Goal: Task Accomplishment & Management: Use online tool/utility

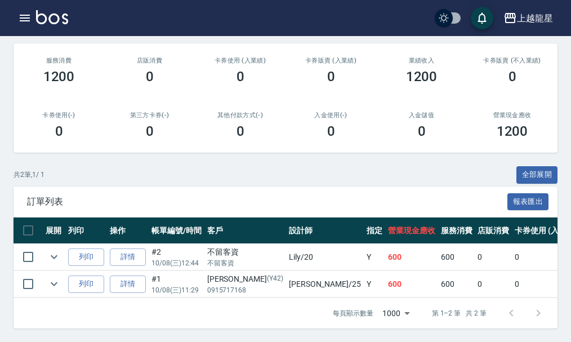
scroll to position [175, 0]
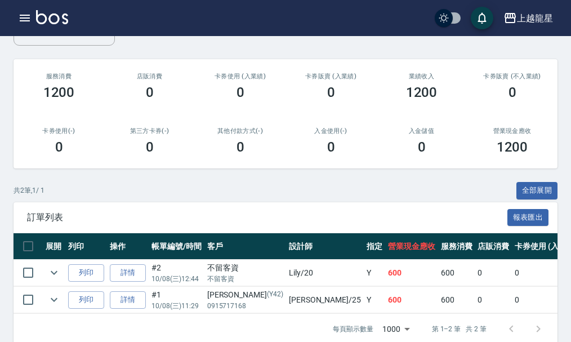
scroll to position [175, 0]
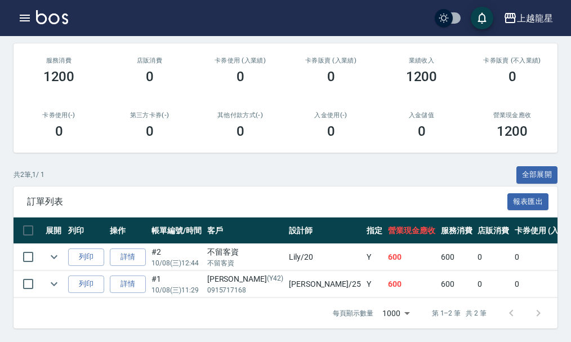
click at [52, 20] on img at bounding box center [52, 17] width 32 height 14
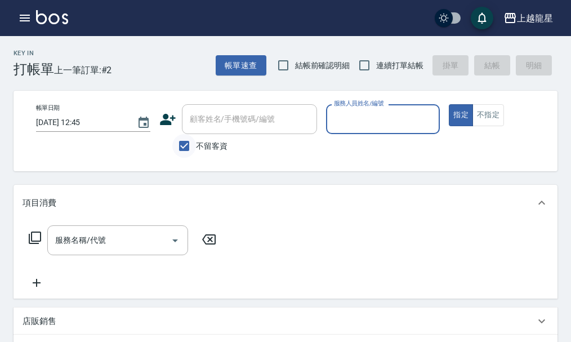
click at [192, 140] on input "不留客資" at bounding box center [184, 146] width 24 height 24
checkbox input "false"
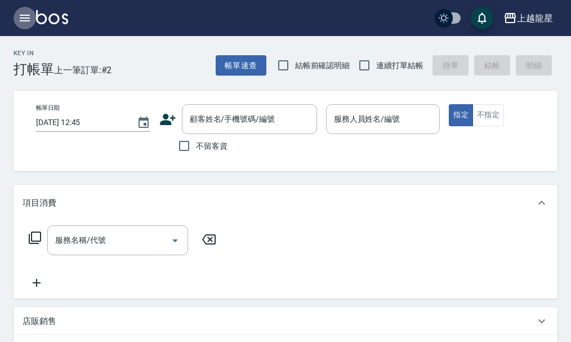
click at [27, 18] on icon "button" at bounding box center [25, 18] width 10 height 7
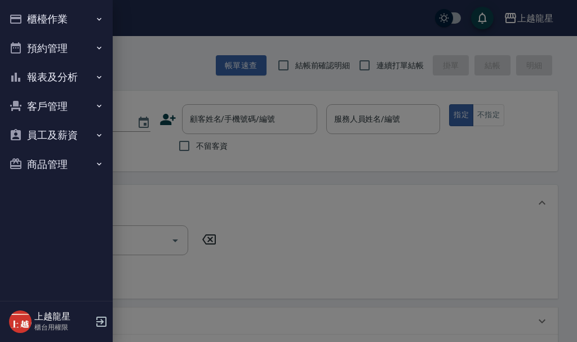
click at [50, 18] on button "櫃檯作業" at bounding box center [57, 19] width 104 height 29
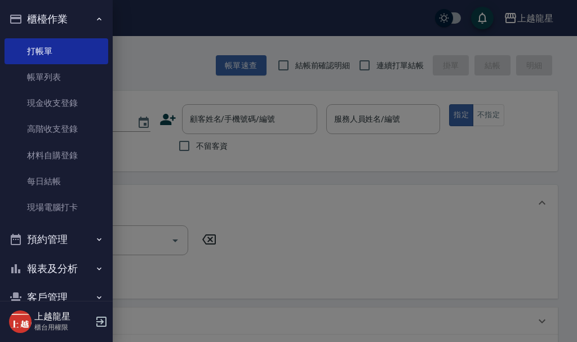
click at [212, 125] on div at bounding box center [288, 171] width 577 height 342
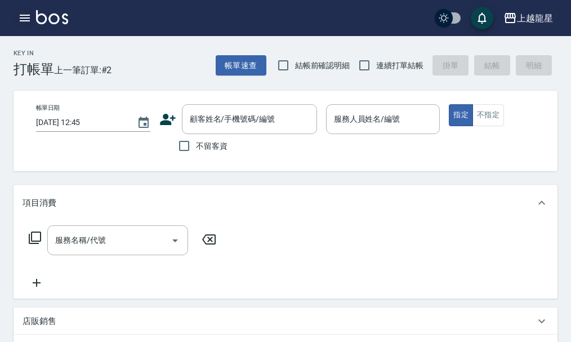
click at [30, 16] on icon "button" at bounding box center [25, 18] width 10 height 7
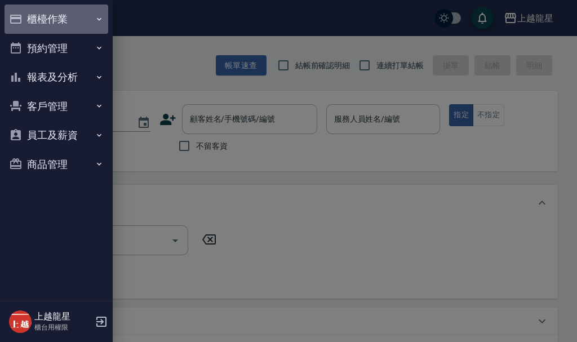
click at [30, 16] on button "櫃檯作業" at bounding box center [57, 19] width 104 height 29
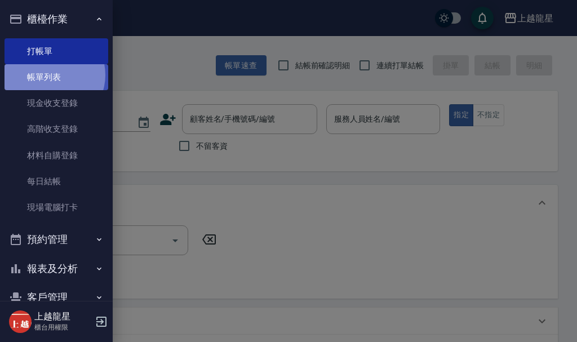
click at [50, 75] on link "帳單列表" at bounding box center [57, 77] width 104 height 26
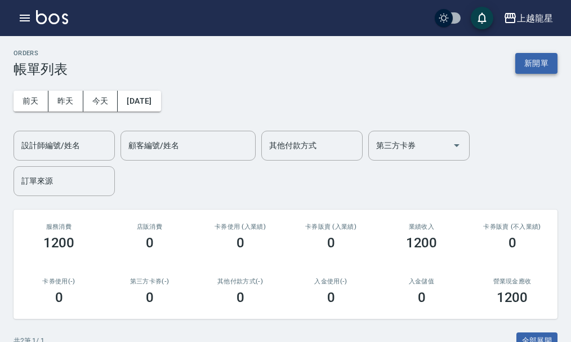
click at [546, 62] on button "新開單" at bounding box center [537, 63] width 42 height 21
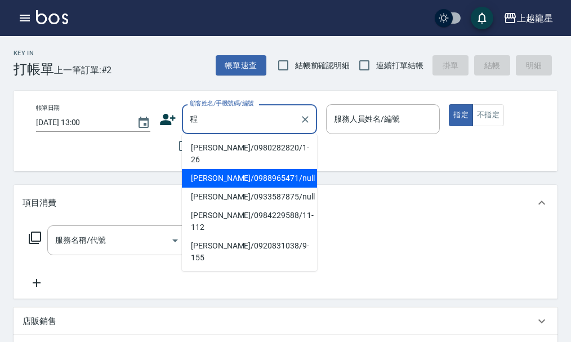
click at [211, 169] on li "程泰叡/0988965471/null" at bounding box center [249, 178] width 135 height 19
type input "程泰叡/0988965471/null"
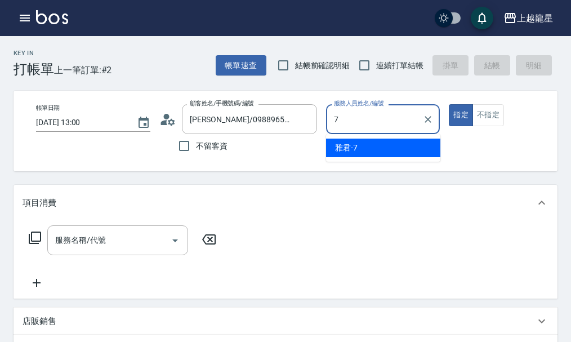
type input "雅君-7"
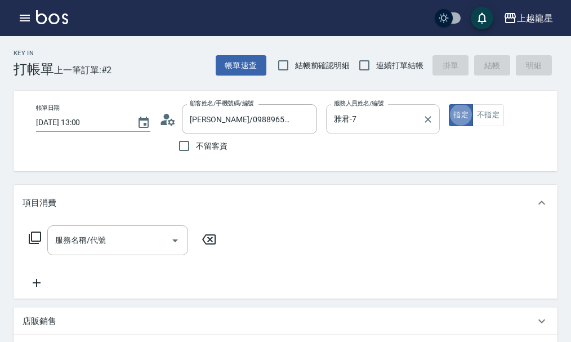
type button "true"
click at [117, 250] on input "服務名稱/代號" at bounding box center [109, 241] width 114 height 20
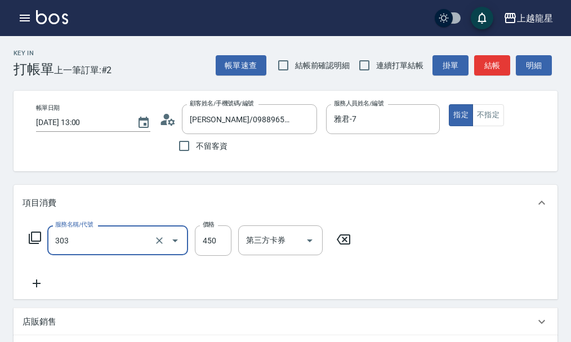
type input "剪髮(303)"
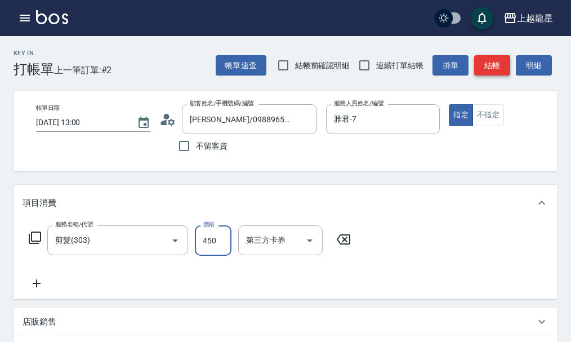
click at [491, 67] on button "結帳" at bounding box center [493, 65] width 36 height 21
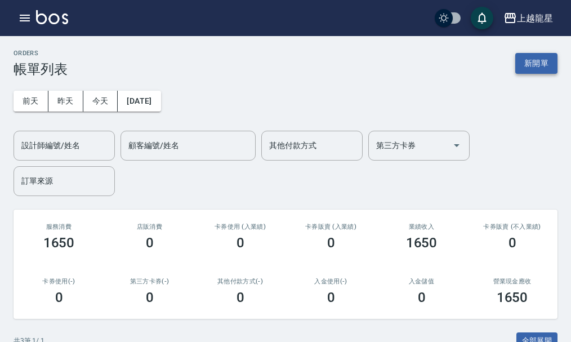
click at [544, 71] on button "新開單" at bounding box center [537, 63] width 42 height 21
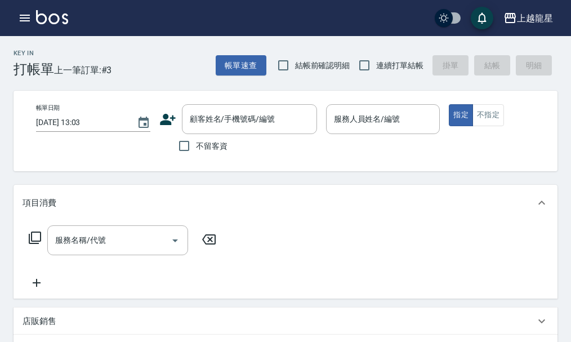
drag, startPoint x: 200, startPoint y: 151, endPoint x: 219, endPoint y: 147, distance: 19.7
click at [199, 152] on label "不留客資" at bounding box center [199, 146] width 55 height 24
click at [196, 152] on input "不留客資" at bounding box center [184, 146] width 24 height 24
checkbox input "true"
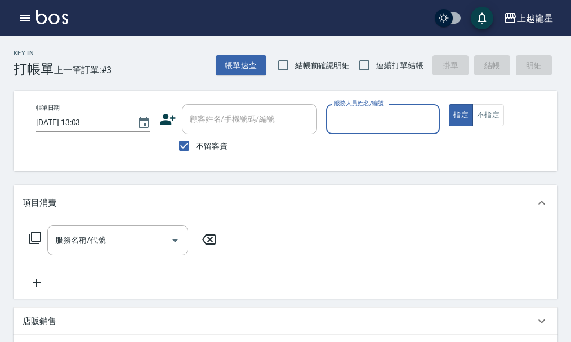
click at [361, 126] on input "服務人員姓名/編號" at bounding box center [383, 119] width 104 height 20
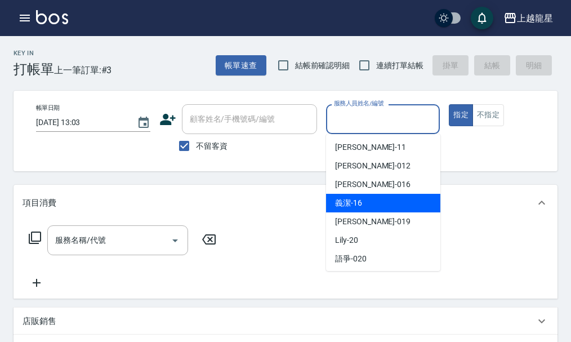
scroll to position [169, 0]
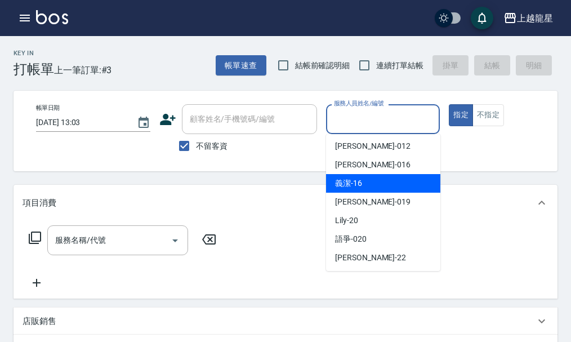
click at [369, 229] on div "Lily -20" at bounding box center [383, 220] width 114 height 19
type input "Lily-20"
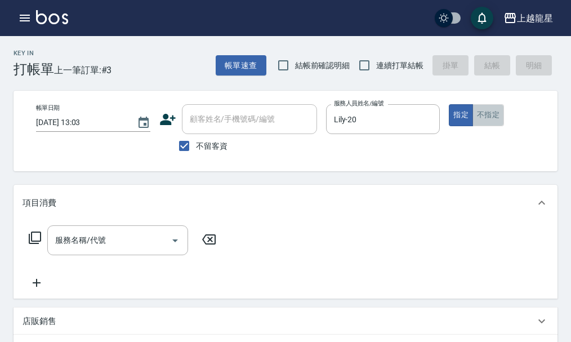
click at [482, 113] on button "不指定" at bounding box center [489, 115] width 32 height 22
click at [156, 245] on input "服務名稱/代號" at bounding box center [109, 241] width 114 height 20
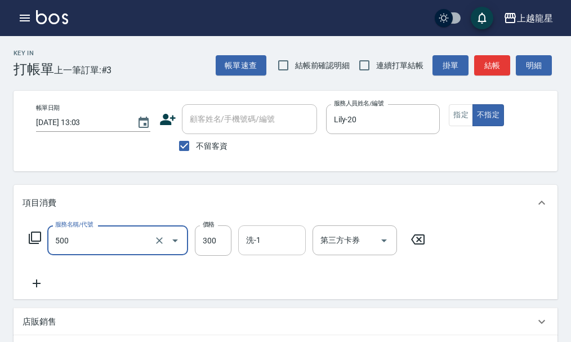
type input "一般洗髮(500)"
click at [260, 248] on input "洗-1" at bounding box center [271, 241] width 57 height 20
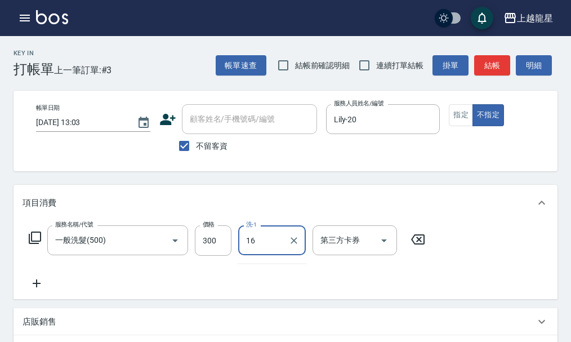
type input "義潔-16"
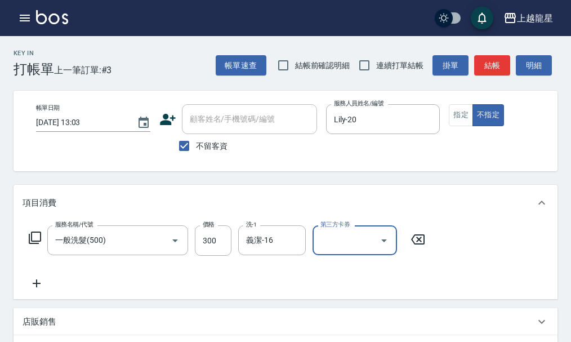
click at [33, 287] on icon at bounding box center [37, 284] width 8 height 8
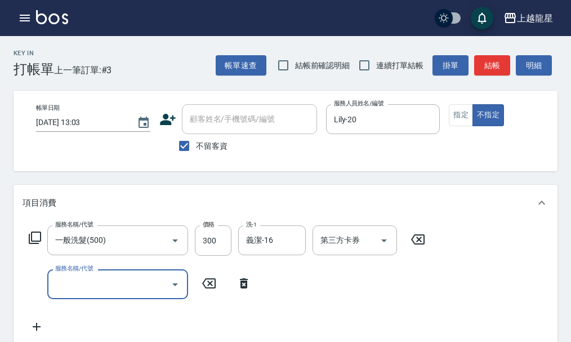
click at [64, 273] on label "服務名稱/代號" at bounding box center [74, 268] width 38 height 8
click at [64, 281] on input "服務名稱/代號" at bounding box center [109, 284] width 114 height 20
type input "潤絲(802)"
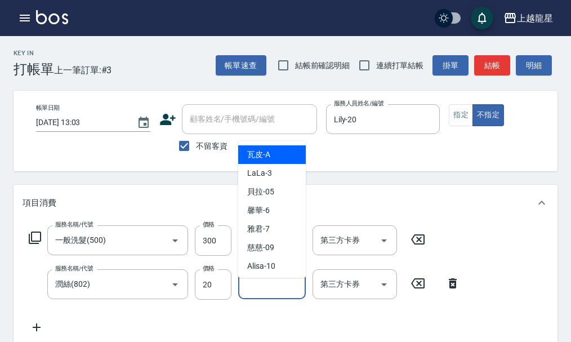
click at [260, 298] on div "洗-1 洗-1" at bounding box center [272, 284] width 68 height 30
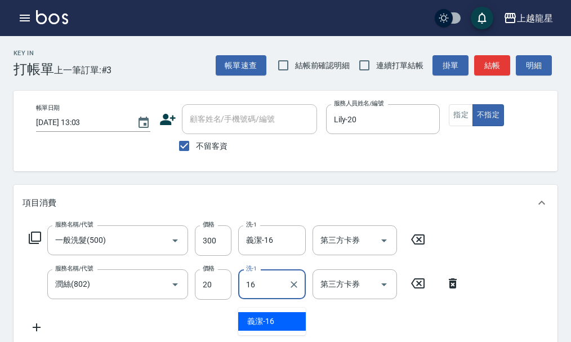
type input "義潔-16"
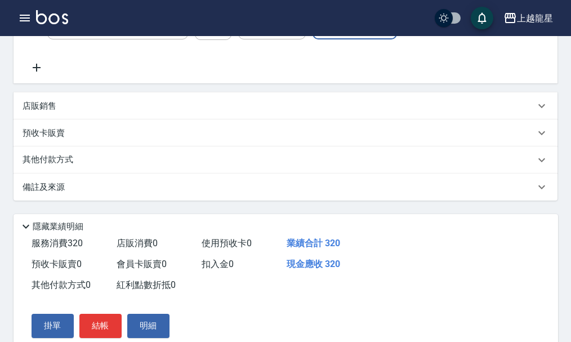
scroll to position [314, 0]
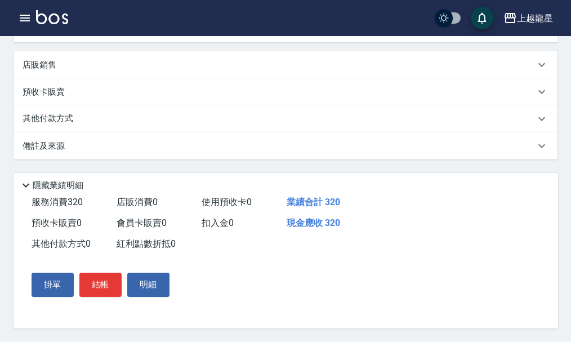
click at [94, 278] on button "結帳" at bounding box center [100, 285] width 42 height 24
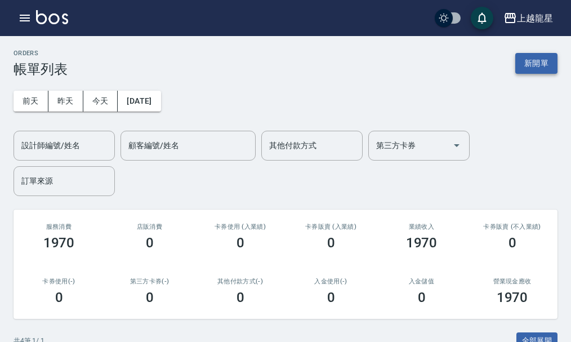
click at [523, 65] on button "新開單" at bounding box center [537, 63] width 42 height 21
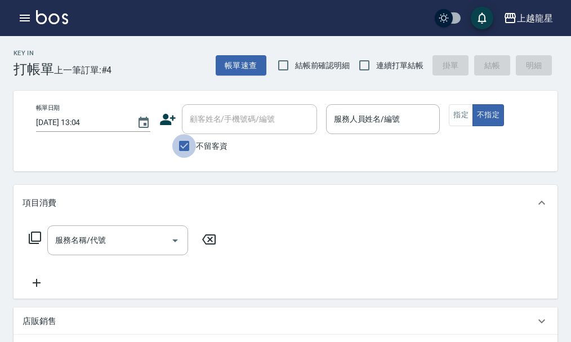
click at [186, 143] on input "不留客資" at bounding box center [184, 146] width 24 height 24
checkbox input "false"
click at [200, 125] on input "顧客姓名/手機號碼/編號" at bounding box center [241, 119] width 108 height 20
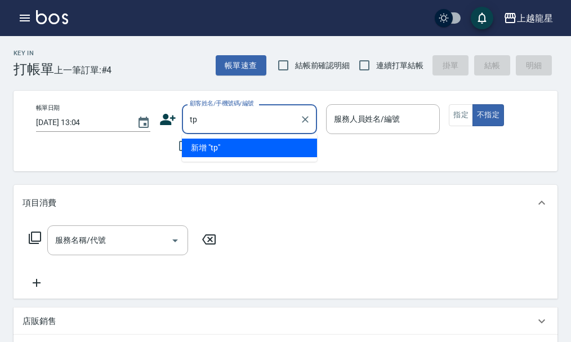
type input "t"
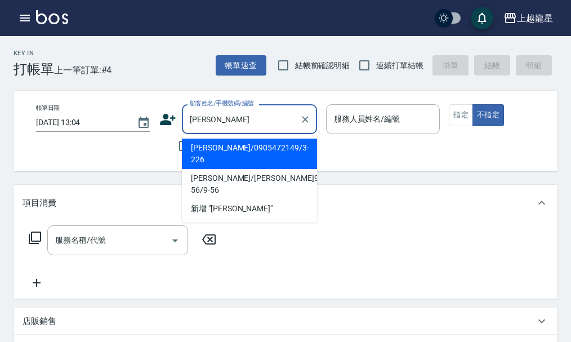
click at [209, 151] on li "陳芝絜/0905472149/3-226" at bounding box center [249, 154] width 135 height 30
type input "陳芝絜/0905472149/3-226"
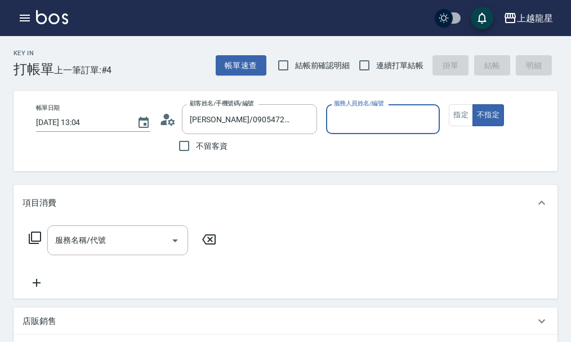
type input "雅君-7"
click at [162, 116] on icon at bounding box center [167, 119] width 17 height 17
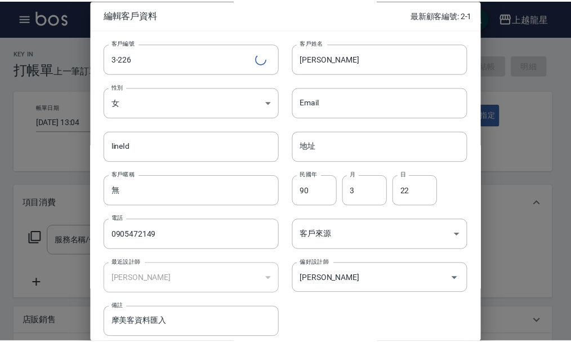
scroll to position [48, 0]
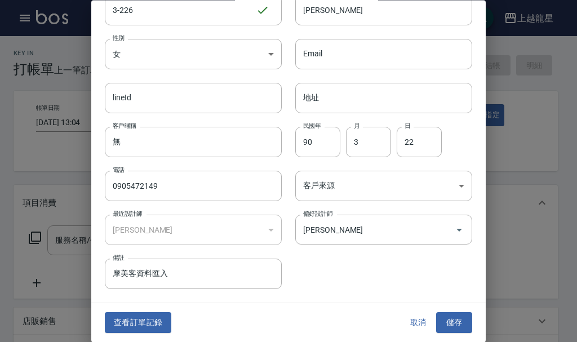
click at [144, 324] on button "查看訂單記錄" at bounding box center [138, 323] width 67 height 21
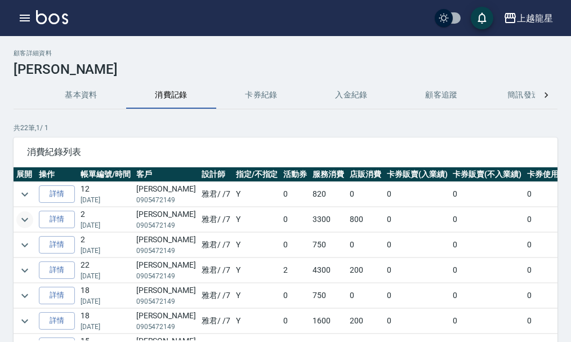
click at [28, 220] on icon "expand row" at bounding box center [25, 220] width 14 height 14
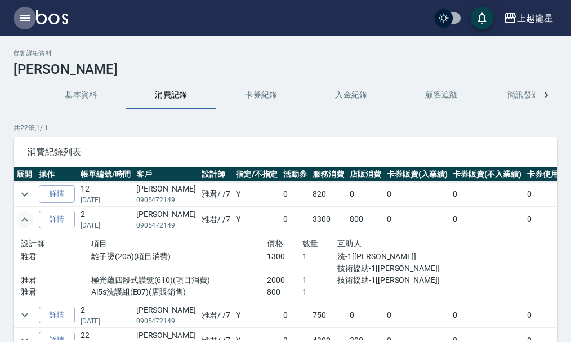
click at [34, 23] on button "button" at bounding box center [25, 18] width 23 height 23
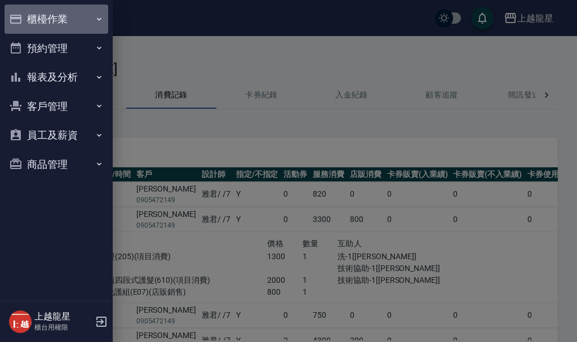
click at [32, 19] on button "櫃檯作業" at bounding box center [57, 19] width 104 height 29
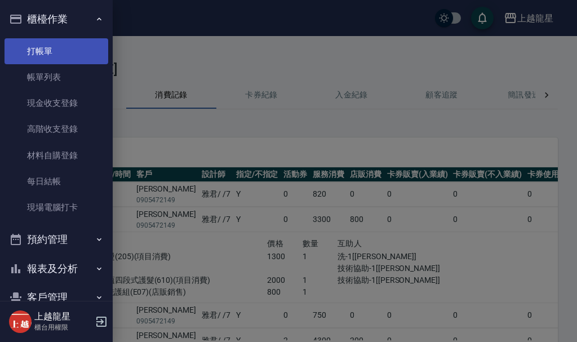
click at [39, 50] on link "打帳單" at bounding box center [57, 51] width 104 height 26
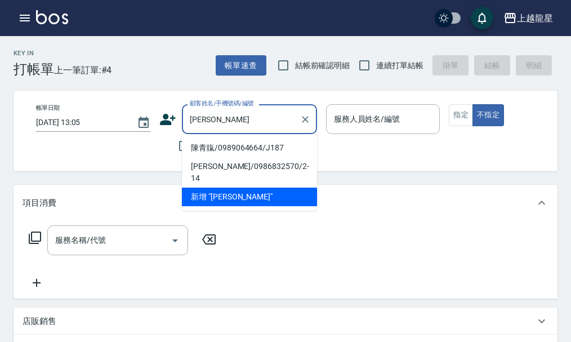
click at [271, 146] on li "陳青靝/0989064664/J187" at bounding box center [249, 148] width 135 height 19
type input "陳青靝/0989064664/J187"
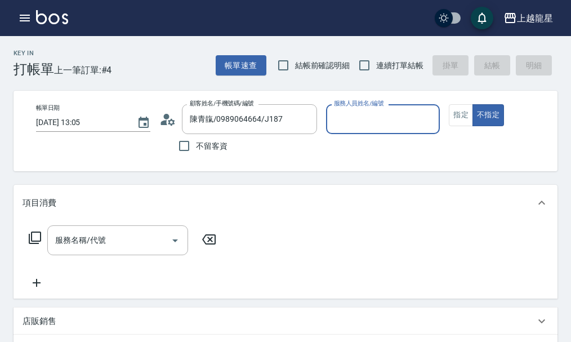
type input "Alisa-10"
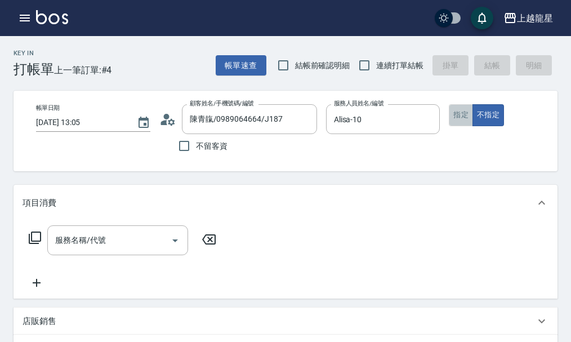
click at [454, 118] on button "指定" at bounding box center [461, 115] width 24 height 22
click at [156, 245] on input "服務名稱/代號" at bounding box center [109, 241] width 114 height 20
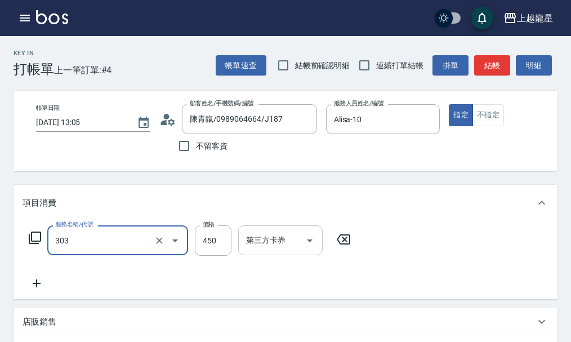
type input "剪髮(303)"
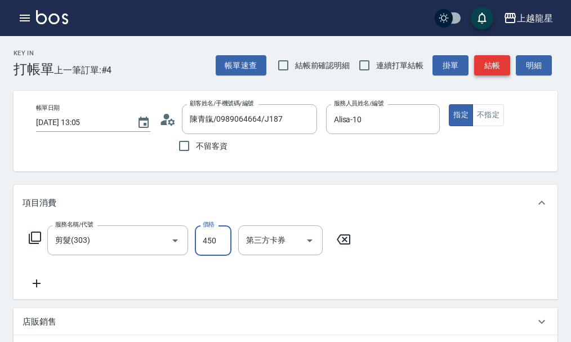
click at [489, 68] on button "結帳" at bounding box center [493, 65] width 36 height 21
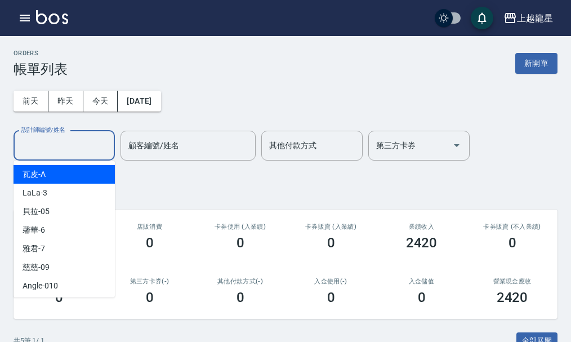
click at [63, 144] on input "設計師編號/姓名" at bounding box center [64, 146] width 91 height 20
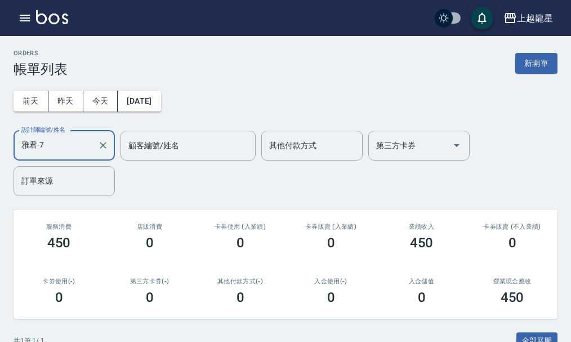
type input "雅君-7"
click at [523, 48] on div "ORDERS 帳單列表 新開單 前天 昨天 今天 2025/10/08 設計師編號/姓名 雅君-7 設計師編號/姓名 顧客編號/姓名 顧客編號/姓名 其他付款…" at bounding box center [285, 258] width 571 height 445
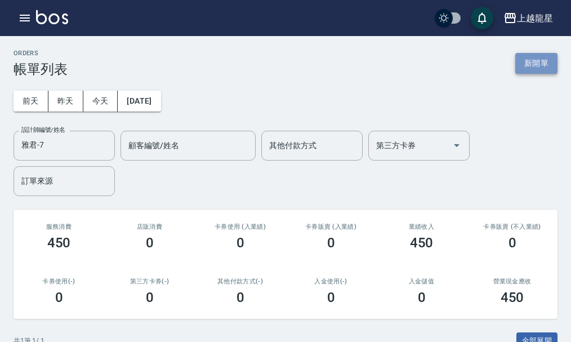
click at [523, 56] on button "新開單" at bounding box center [537, 63] width 42 height 21
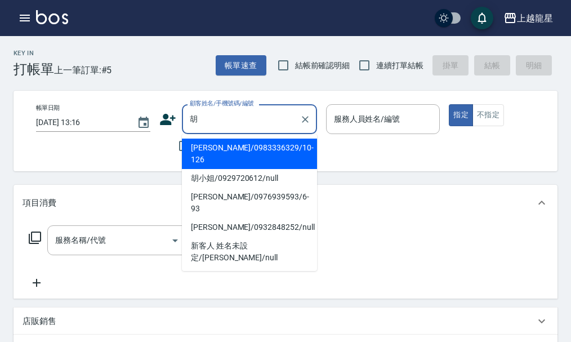
click at [295, 172] on li "胡小姐/0929720612/null" at bounding box center [249, 178] width 135 height 19
type input "胡小姐/0929720612/null"
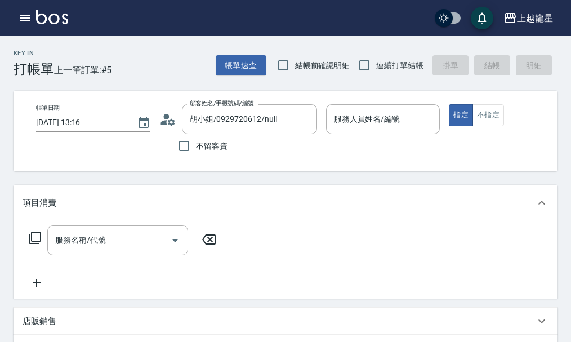
click at [164, 117] on circle at bounding box center [166, 117] width 6 height 6
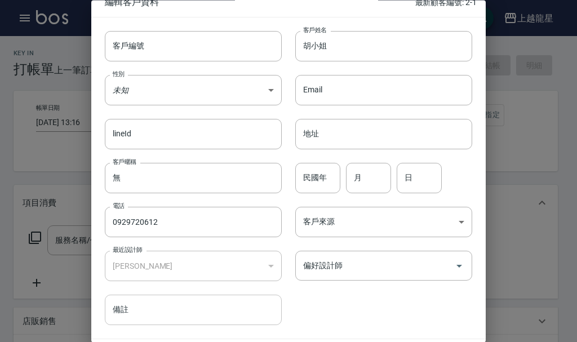
scroll to position [48, 0]
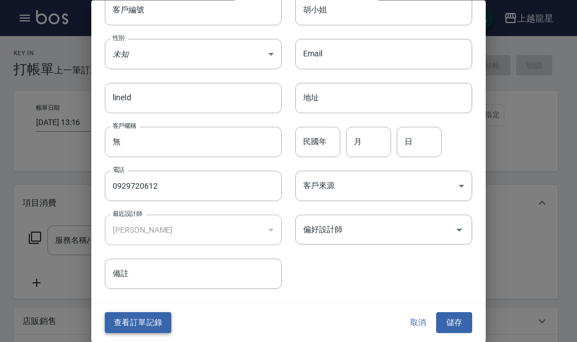
click at [145, 321] on button "查看訂單記錄" at bounding box center [138, 323] width 67 height 21
